Goal: Transaction & Acquisition: Purchase product/service

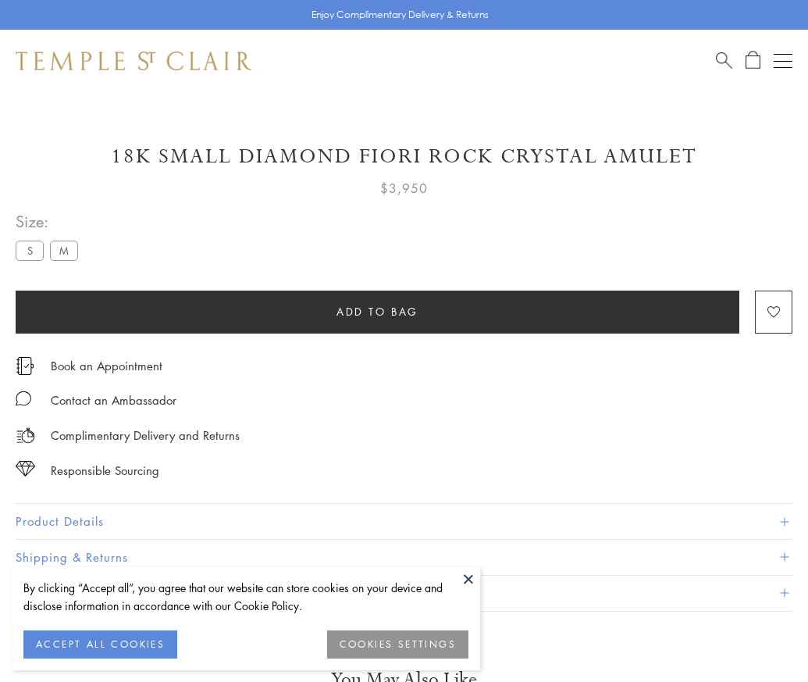
click at [377, 311] on span "Add to bag" at bounding box center [377, 311] width 82 height 17
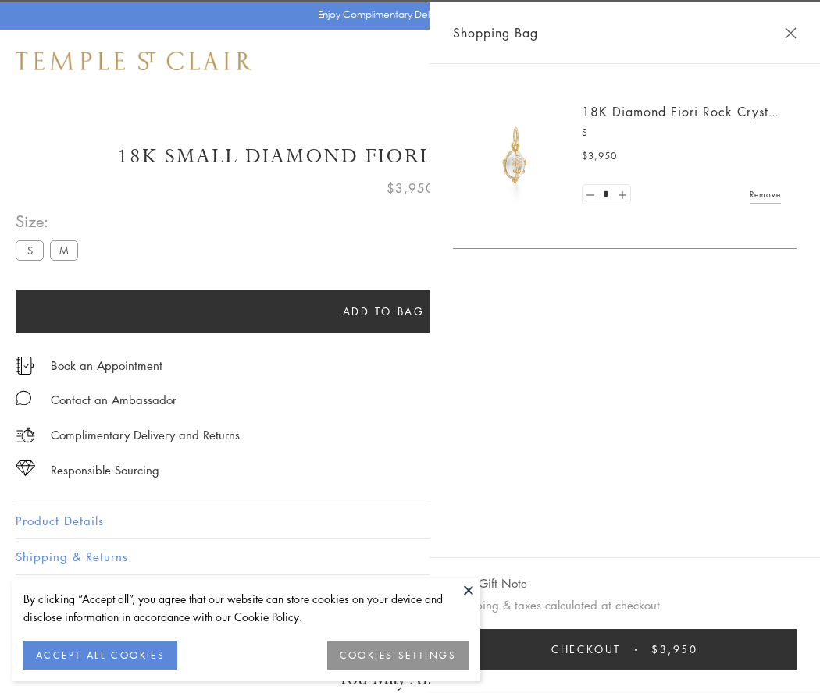
click at [644, 649] on button "Checkout $3,950" at bounding box center [624, 649] width 343 height 41
